Goal: Task Accomplishment & Management: Manage account settings

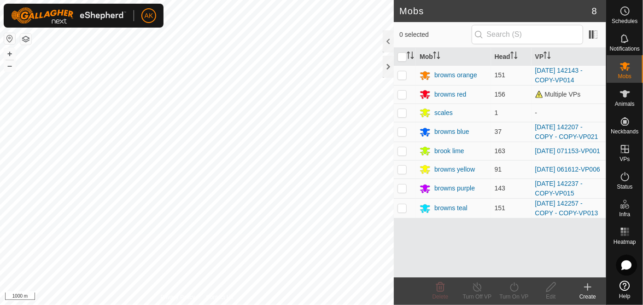
click at [265, 305] on html "AK Schedules Notifications Mobs Animals Neckbands VPs Status Infra Heatmap Help…" at bounding box center [321, 152] width 643 height 305
click at [627, 178] on icon at bounding box center [624, 176] width 11 height 11
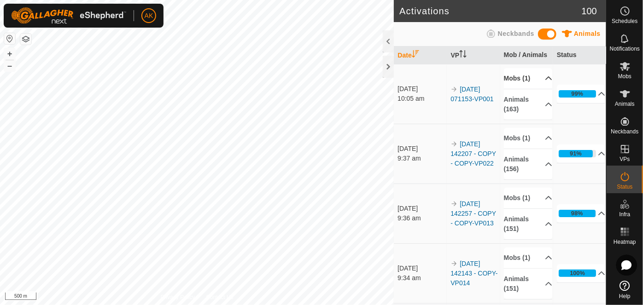
click at [516, 80] on p-accordion-header "Mobs (1)" at bounding box center [528, 78] width 49 height 21
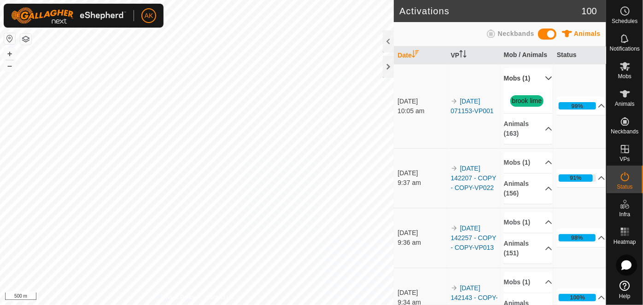
click at [516, 80] on p-accordion-header "Mobs (1)" at bounding box center [528, 78] width 49 height 21
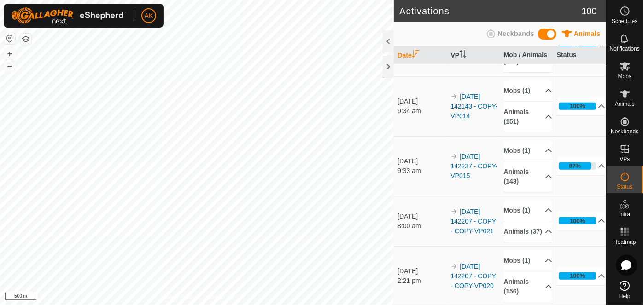
scroll to position [209, 0]
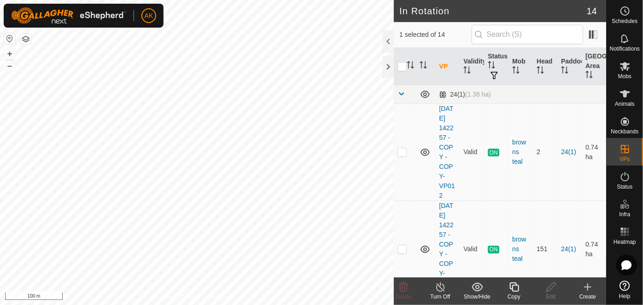
checkbox input "true"
checkbox input "false"
click at [399, 290] on icon at bounding box center [403, 287] width 11 height 11
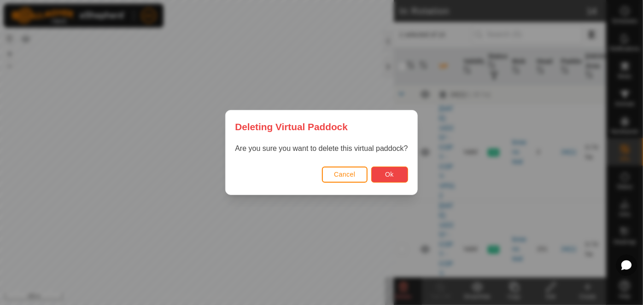
click at [395, 176] on button "Ok" at bounding box center [389, 175] width 37 height 16
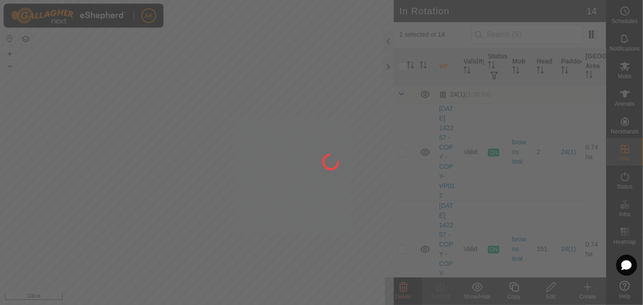
checkbox input "false"
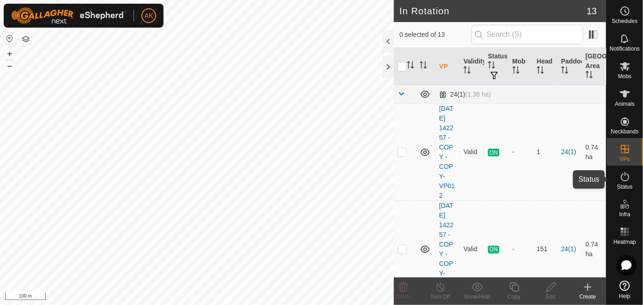
click at [624, 177] on icon at bounding box center [624, 176] width 11 height 11
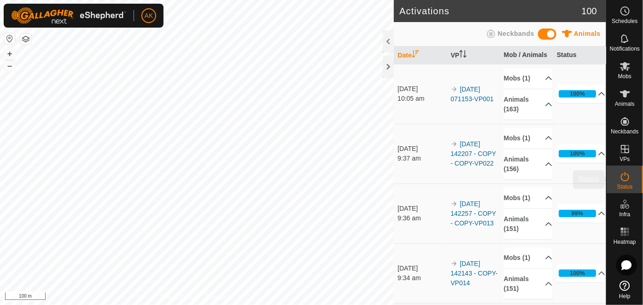
click at [624, 178] on icon at bounding box center [624, 176] width 11 height 11
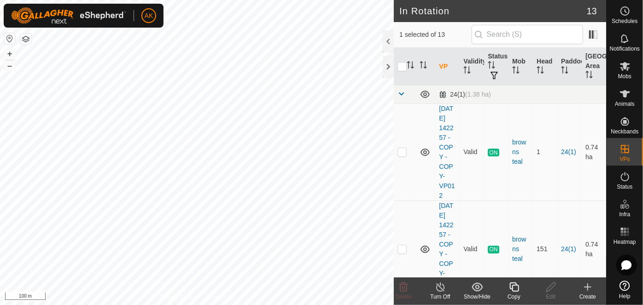
checkbox input "true"
checkbox input "false"
click at [409, 287] on icon at bounding box center [403, 287] width 11 height 11
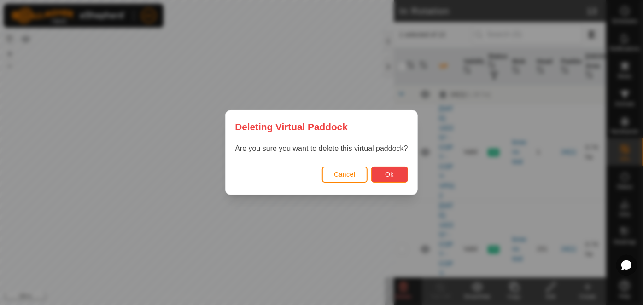
click at [398, 174] on button "Ok" at bounding box center [389, 175] width 37 height 16
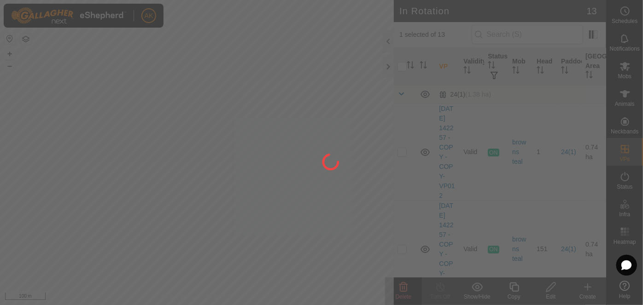
checkbox input "false"
